Goal: Task Accomplishment & Management: Use online tool/utility

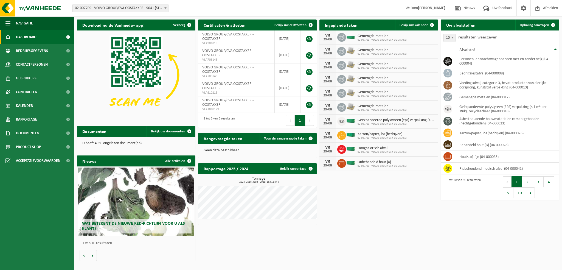
drag, startPoint x: 18, startPoint y: 102, endPoint x: 75, endPoint y: 109, distance: 56.8
click at [18, 102] on span "Kalender" at bounding box center [24, 106] width 17 height 14
